Goal: Answer question/provide support: Share knowledge or assist other users

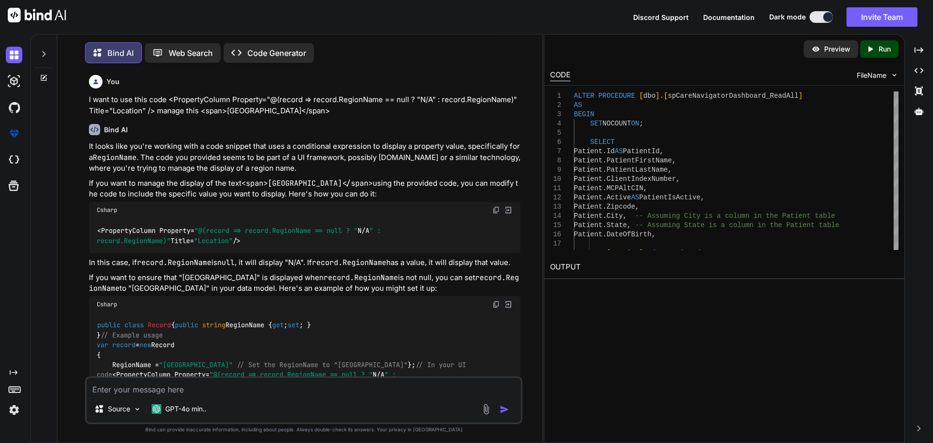
scroll to position [13046, 0]
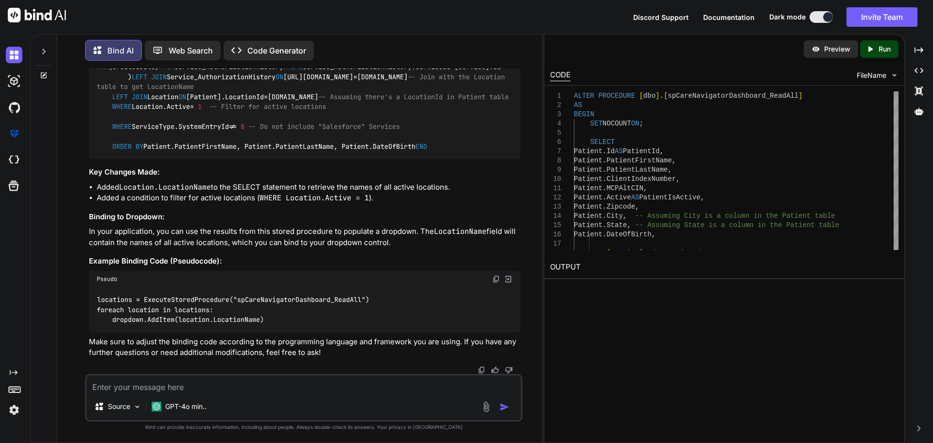
click at [209, 383] on textarea at bounding box center [304, 383] width 435 height 17
paste textarea "Id LocationName ReportingCode Active 1 Patient's Home - In-Person 12 1 2 Homele…"
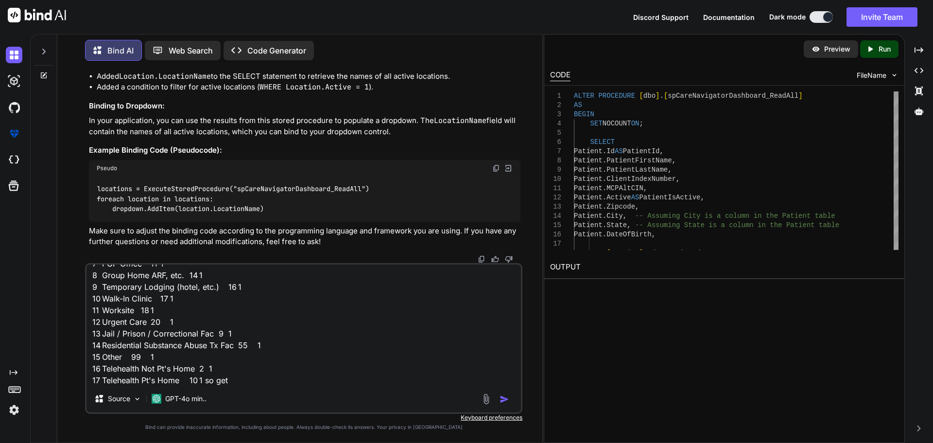
scroll to position [0, 0]
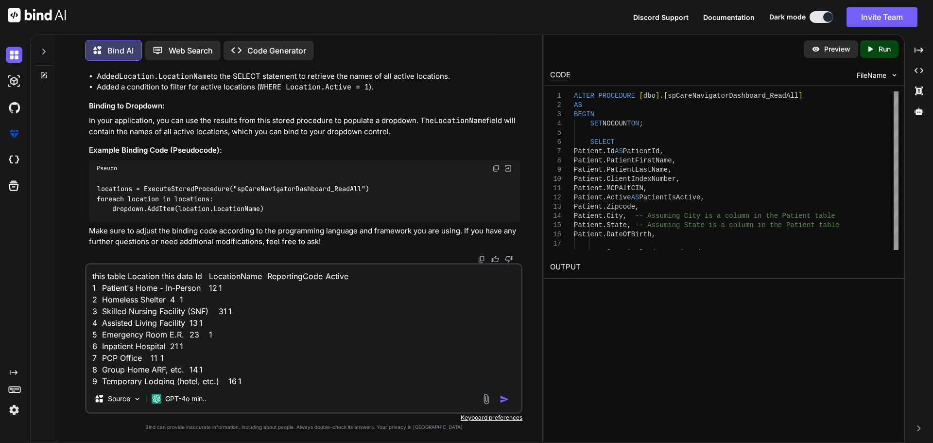
click at [235, 278] on textarea "this table Location this data Id LocationName ReportingCode Active 1 Patient's …" at bounding box center [304, 324] width 435 height 121
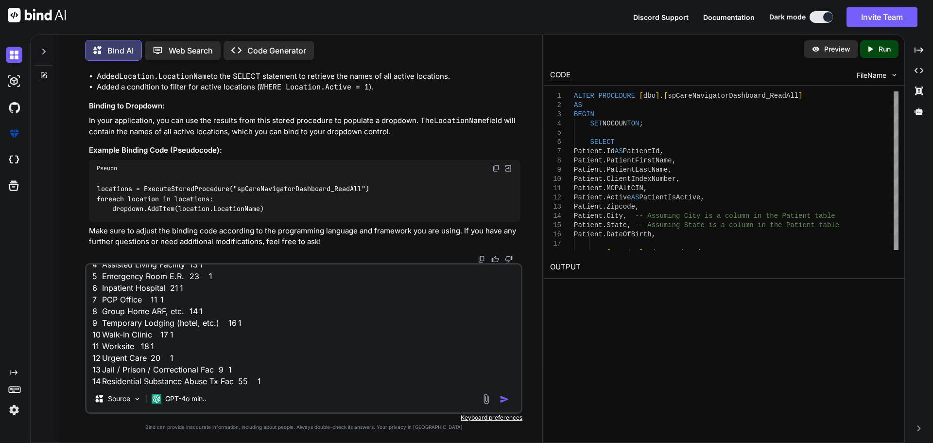
scroll to position [95, 0]
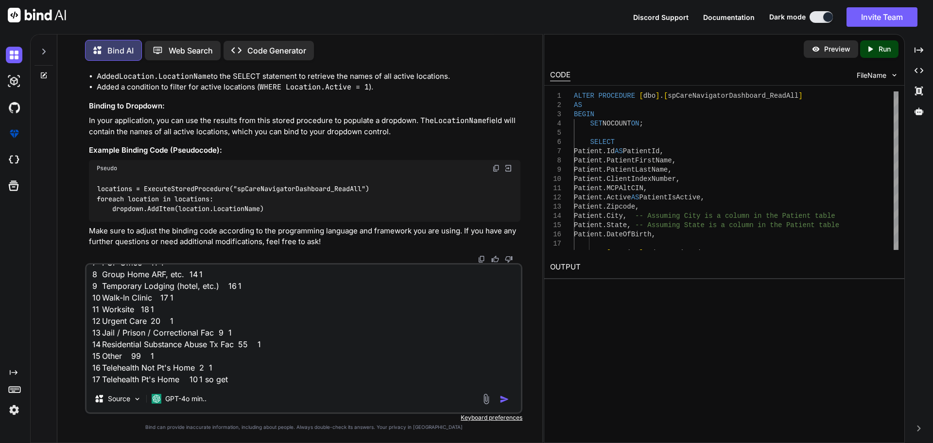
click at [233, 377] on textarea "this table Location this data Id LocationName ReportingCode Active 1 Patient's …" at bounding box center [304, 324] width 435 height 121
click at [253, 383] on textarea "this table Location this data Id LocationName ReportingCode Active 1 Patient's …" at bounding box center [304, 324] width 435 height 121
paste textarea "LocationName"
type textarea "this table Location this data Id LocationName ReportingCode Active 1 Patient's …"
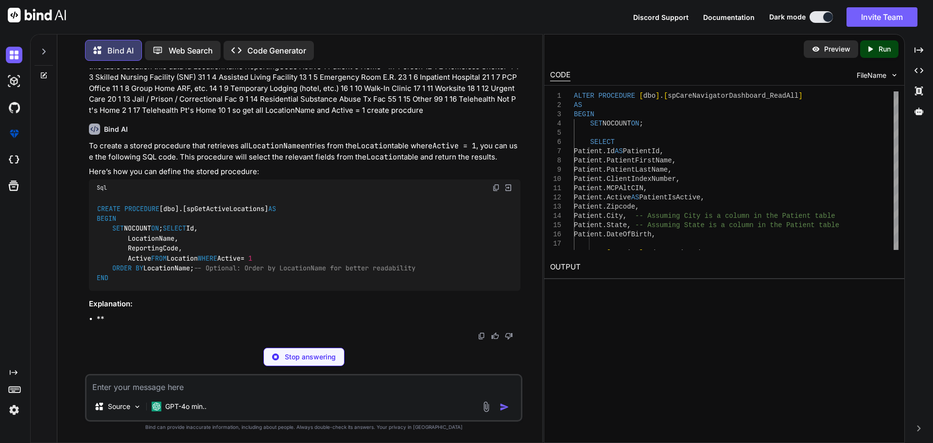
scroll to position [13552, 0]
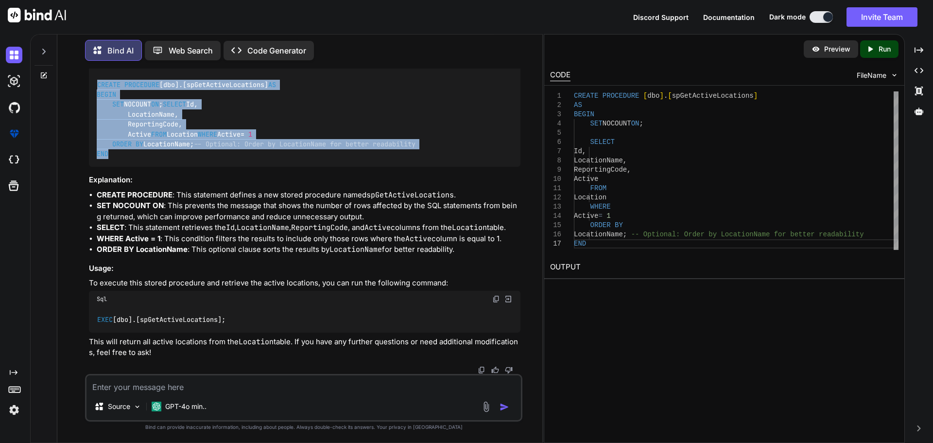
drag, startPoint x: 118, startPoint y: 294, endPoint x: 89, endPoint y: 133, distance: 163.9
click at [89, 133] on div "CREATE PROCEDURE [dbo].[spGetActiveLocations] AS BEGIN SET NOCOUNT ON ; SELECT …" at bounding box center [305, 119] width 432 height 95
copy code "CREATE PROCEDURE [dbo].[spGetActiveLocations] AS BEGIN SET NOCOUNT ON ; SELECT …"
drag, startPoint x: 233, startPoint y: 319, endPoint x: 96, endPoint y: 322, distance: 137.1
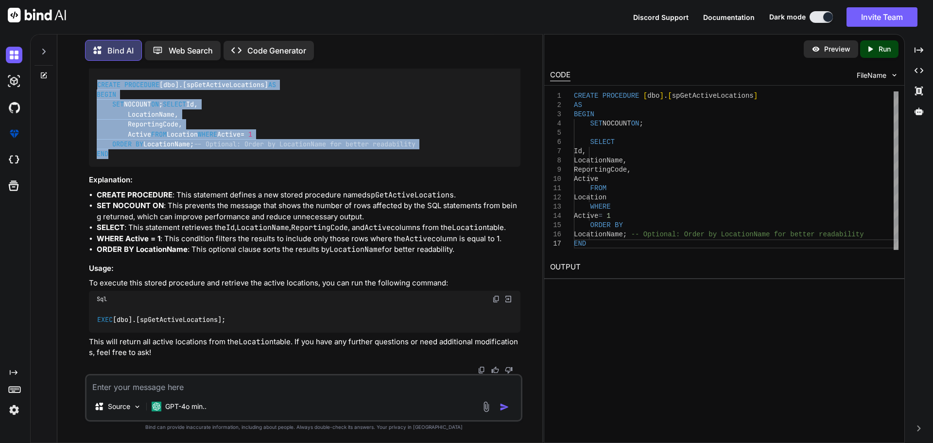
click at [96, 322] on div "EXEC [dbo].[spGetActiveLocations];" at bounding box center [305, 319] width 432 height 25
copy code "EXEC [dbo].[spGetActiveLocations];"
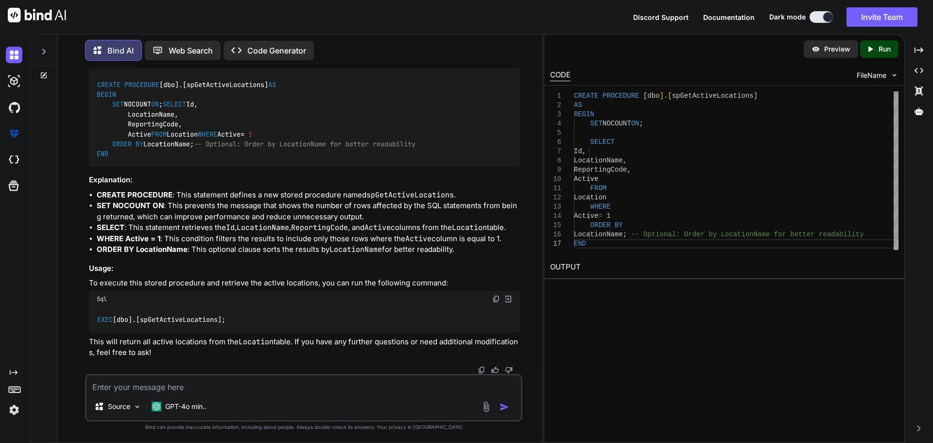
click at [128, 384] on textarea at bounding box center [304, 383] width 435 height 17
paste textarea "public async Task<List<CareNavigatorDashboardModel>> ReadAll() { var dashboard …"
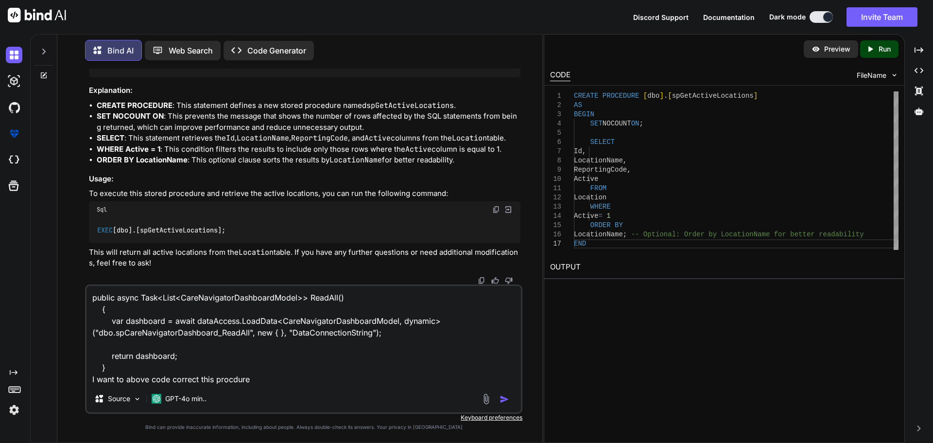
paste textarea "Alter PROCEDURE [dbo].[spGetActiveLocations] --EXEC [dbo].[spGetActiveLocations…"
type textarea "public async Task<List<CareNavigatorDashboardModel>> ReadAll() { var dashboard …"
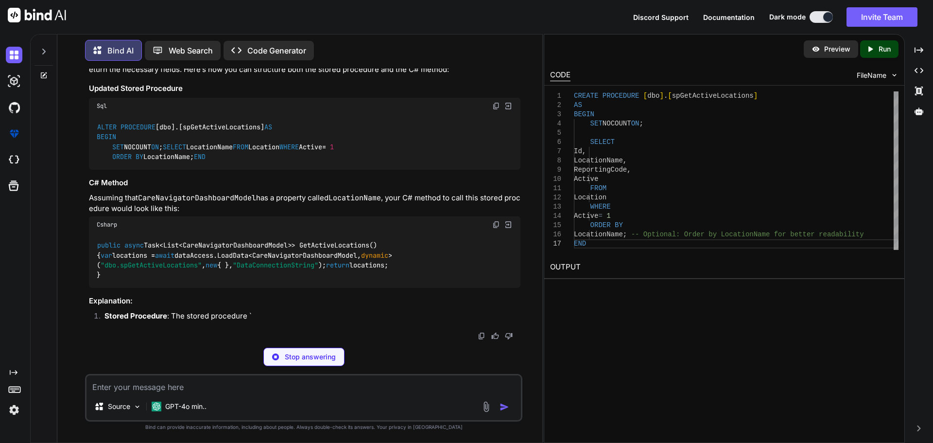
scroll to position [14280, 0]
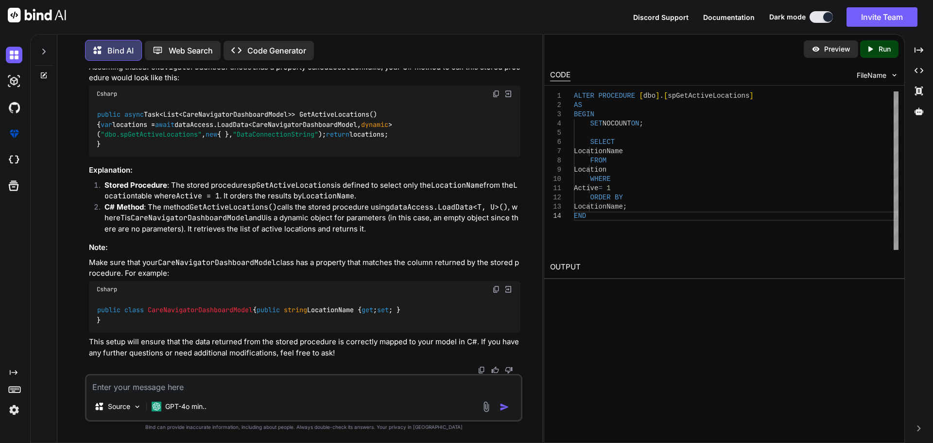
drag, startPoint x: 104, startPoint y: 273, endPoint x: 86, endPoint y: 214, distance: 61.6
click at [86, 214] on div "You I want to use this code <PropertyColumn Property="@(record => record.Region…" at bounding box center [303, 256] width 437 height 374
copy code "public async Task<List<CareNavigatorDashboardModel>> GetActiveLocations() { var…"
